Goal: Transaction & Acquisition: Purchase product/service

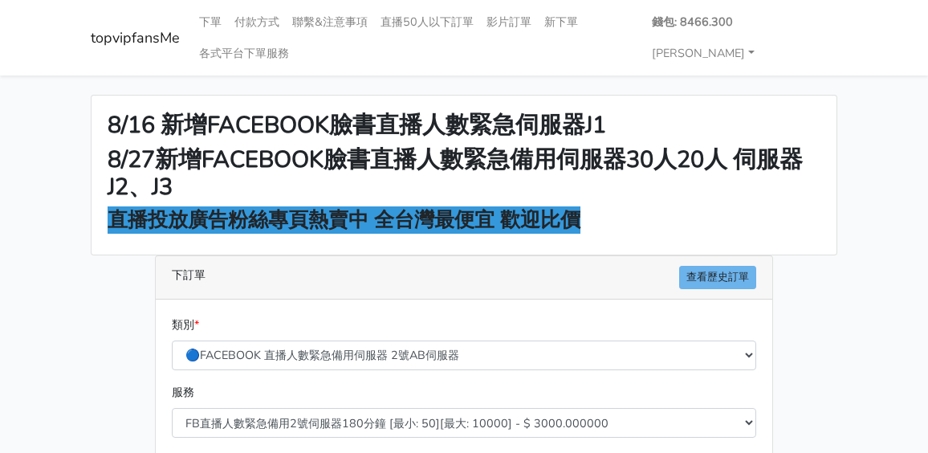
scroll to position [321, 0]
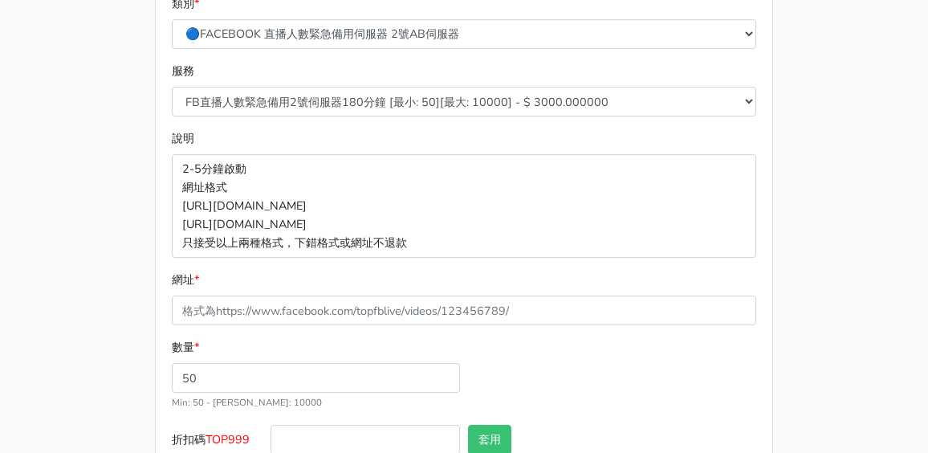
click at [614, 372] on div "數量 * 50 Min: 50 - [PERSON_NAME]: 10000" at bounding box center [464, 381] width 593 height 86
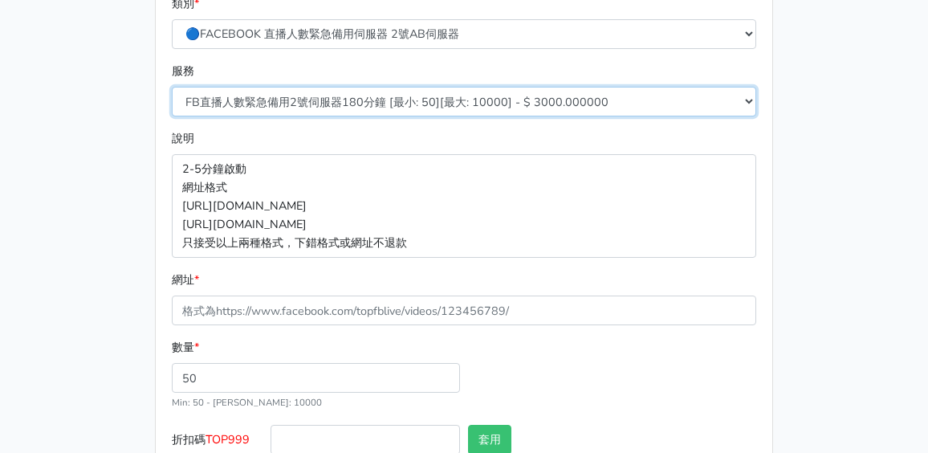
click at [373, 99] on select "FB直播人數緊急備用2號伺服器300分鐘 [最小: 50][最大: 10000] - $ 5000.000000 FB直播人數緊急備用2號伺服器60分鐘 [最…" at bounding box center [464, 102] width 585 height 30
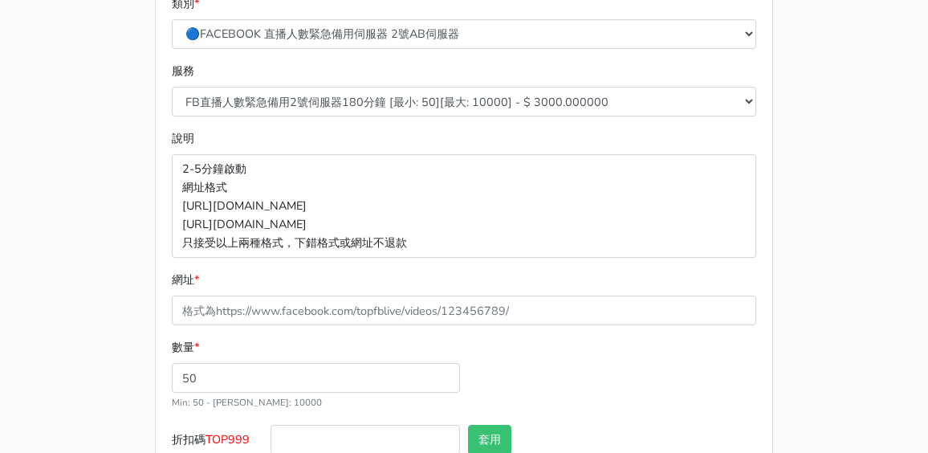
click at [655, 230] on p "2-5分鐘啟動 網址格式 [URL][DOMAIN_NAME] [URL][DOMAIN_NAME] 只接受以上兩種格式，下錯格式或網址不退款" at bounding box center [464, 206] width 585 height 104
click at [768, 173] on div "類別 * 🔵FACEBOOK 直播人數緊急備用伺服器 2號AB伺服器 🔵FACEBOOK 網軍專用貼文留言 安全保密 🔵9/30 FACEBOOK 直播人數緩…" at bounding box center [464, 257] width 617 height 558
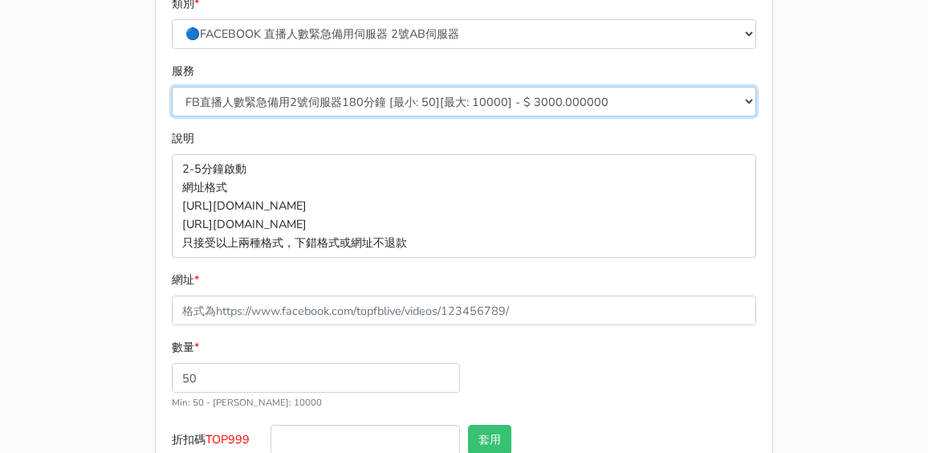
click at [421, 98] on select "FB直播人數緊急備用2號伺服器300分鐘 [最小: 50][最大: 10000] - $ 5000.000000 FB直播人數緊急備用2號伺服器60分鐘 [最…" at bounding box center [464, 102] width 585 height 30
select select "576"
click at [172, 87] on select "FB直播人數緊急備用2號伺服器300分鐘 [最小: 50][最大: 10000] - $ 5000.000000 FB直播人數緊急備用2號伺服器60分鐘 [最…" at bounding box center [464, 102] width 585 height 30
type input "125.000"
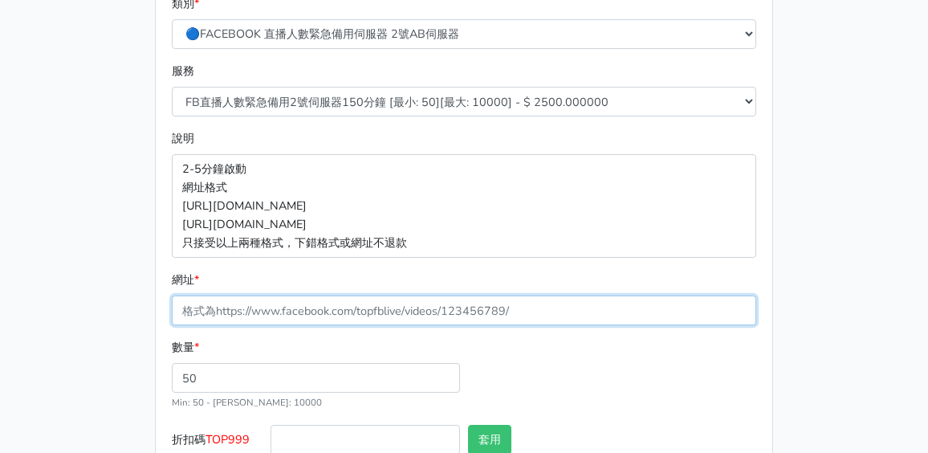
drag, startPoint x: 307, startPoint y: 318, endPoint x: 289, endPoint y: 320, distance: 17.7
click at [307, 318] on input "網址 *" at bounding box center [464, 311] width 585 height 30
paste input "[URL][DOMAIN_NAME]"
type input "[URL][DOMAIN_NAME]"
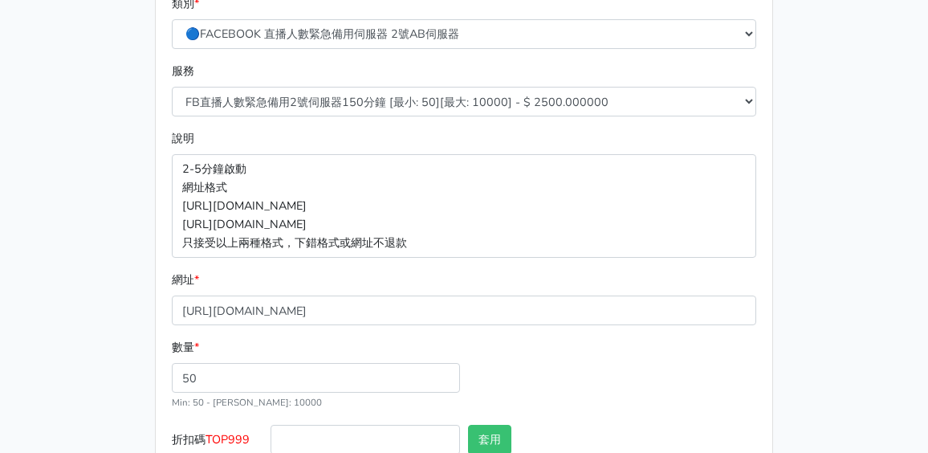
click at [88, 264] on div "8/16 新增FACEBOOK臉書直播人數緊急伺服器J1 8/27新增FACEBOOK臉書直播人數緊急備用伺服器30人20人 伺服器J2、J3 直播投放廣告粉…" at bounding box center [464, 156] width 771 height 764
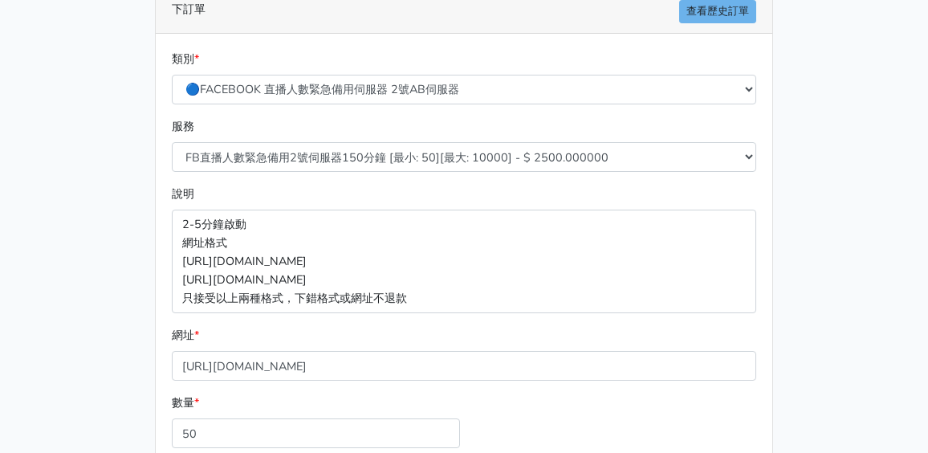
scroll to position [241, 0]
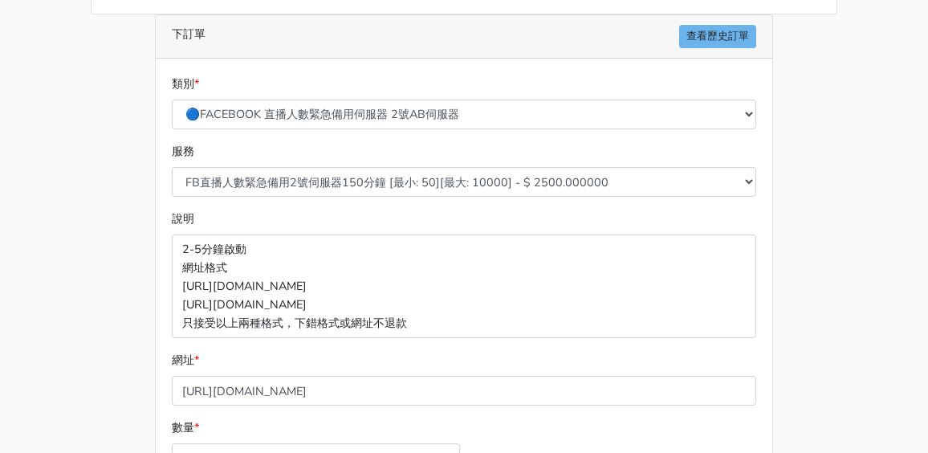
click at [95, 230] on div "8/16 新增FACEBOOK臉書直播人數緊急伺服器J1 8/27新增FACEBOOK臉書直播人數緊急備用伺服器30人20人 伺服器J2、J3 直播投放廣告粉…" at bounding box center [464, 236] width 771 height 764
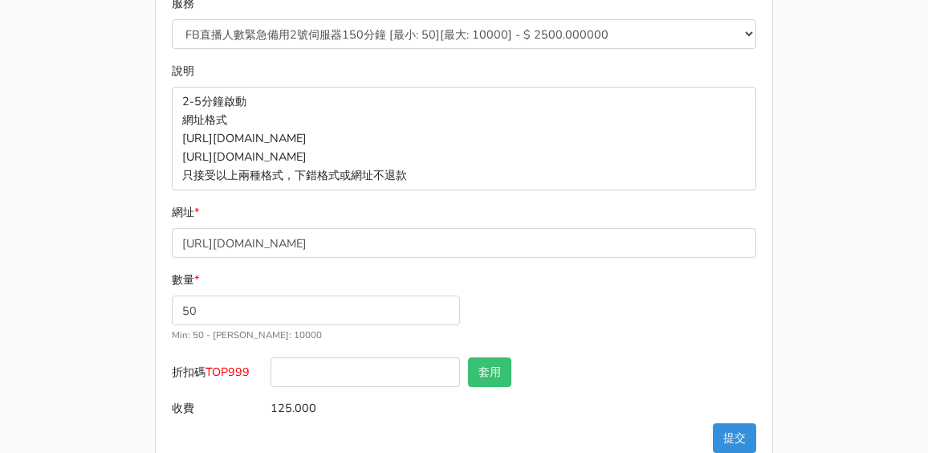
scroll to position [422, 0]
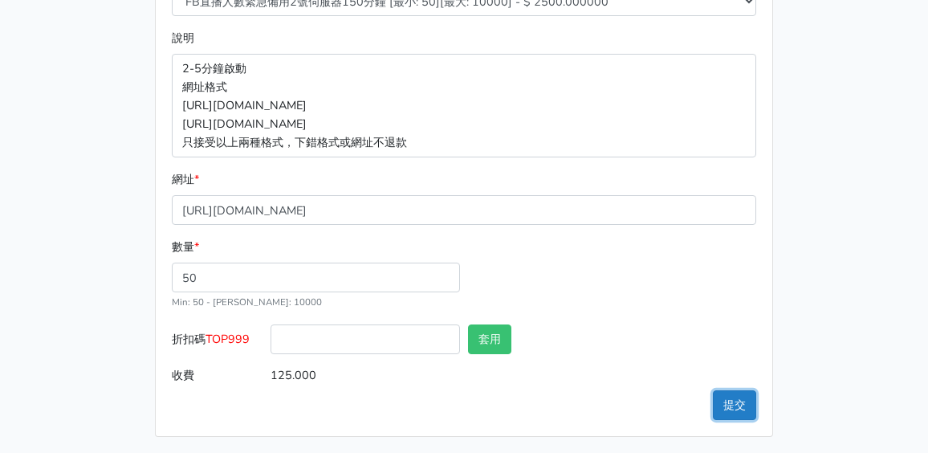
click at [729, 397] on button "提交" at bounding box center [734, 405] width 43 height 30
